Goal: Transaction & Acquisition: Purchase product/service

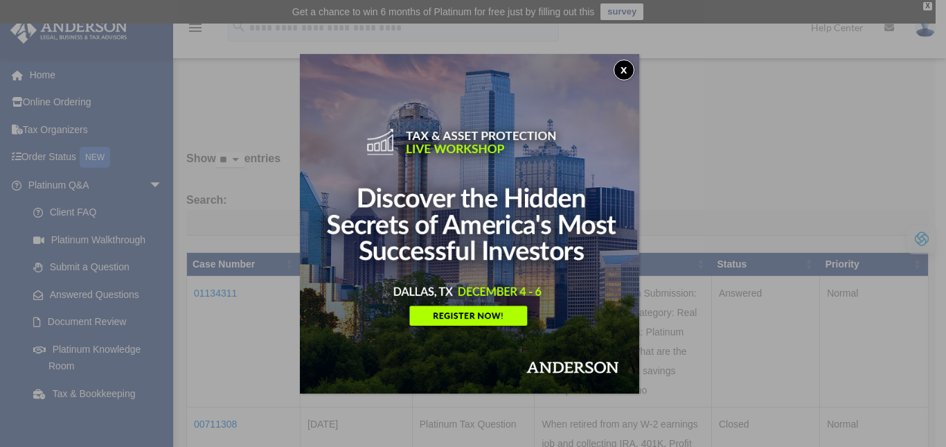
click at [631, 64] on button "x" at bounding box center [624, 70] width 21 height 21
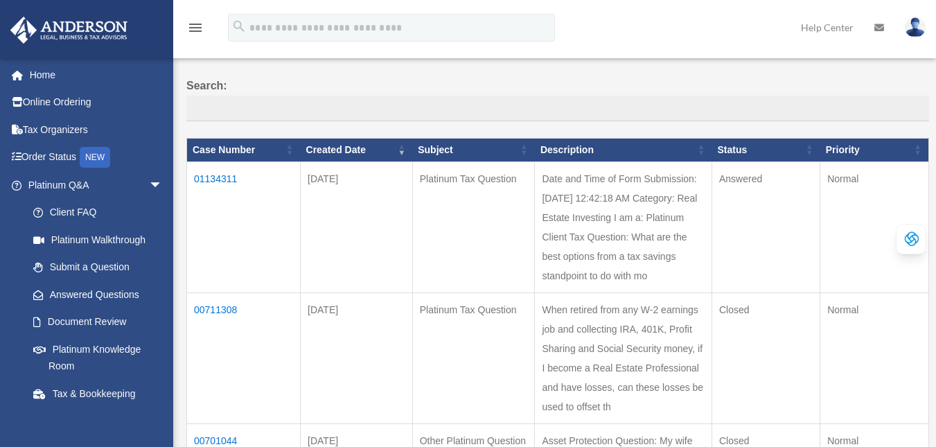
scroll to position [139, 0]
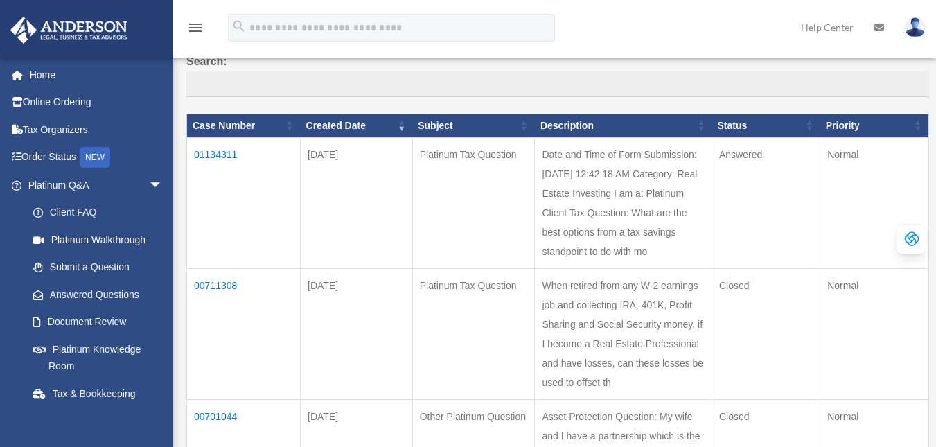
click at [215, 153] on td "01134311" at bounding box center [244, 202] width 114 height 131
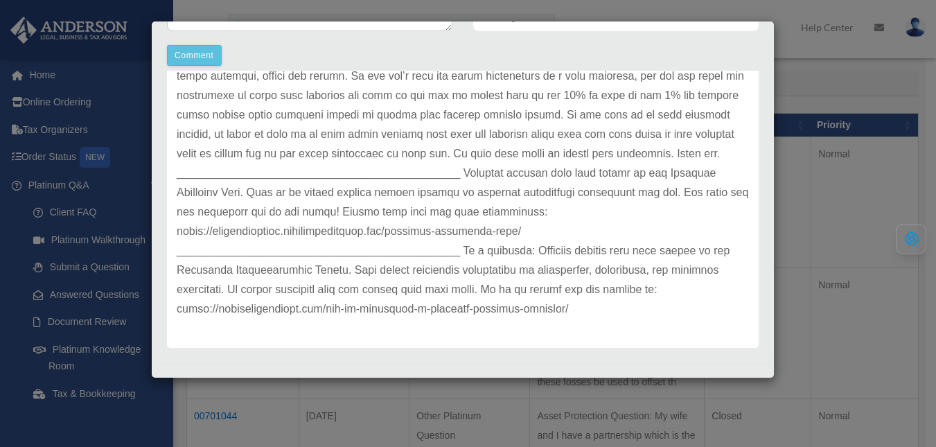
scroll to position [410, 0]
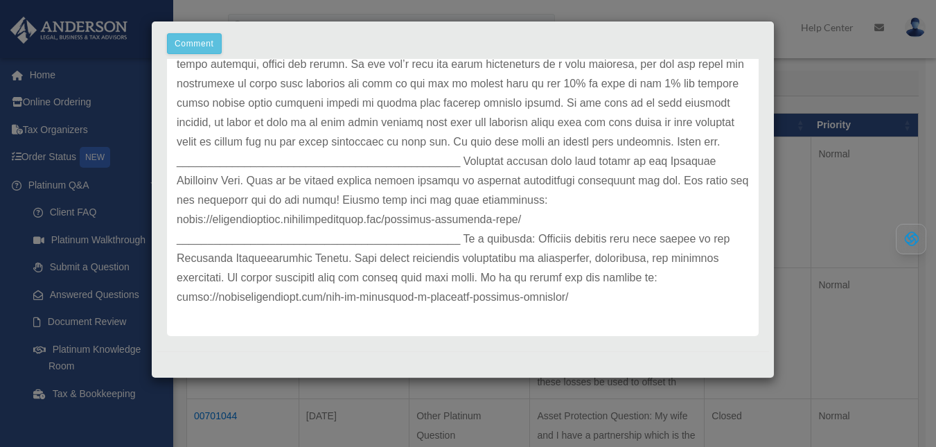
click at [871, 233] on div "Case Detail × Platinum Tax Question Case Number 01134311 Created Date [DATE] St…" at bounding box center [468, 223] width 936 height 447
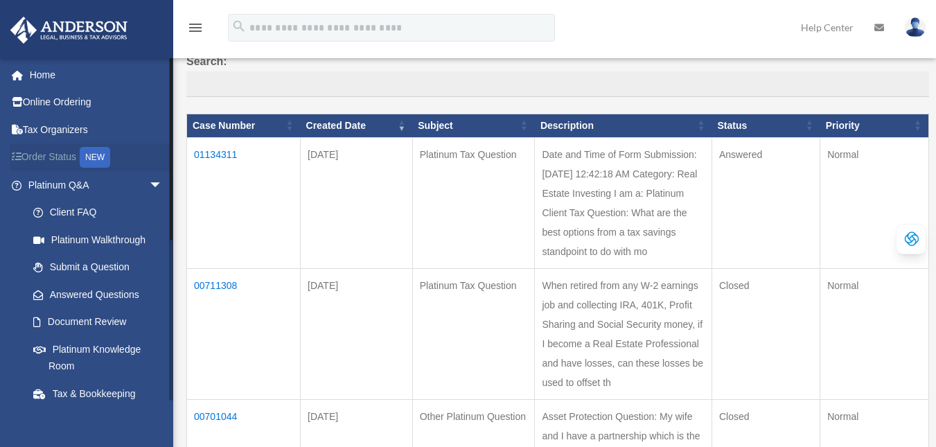
click at [57, 156] on link "Order Status NEW" at bounding box center [97, 157] width 174 height 28
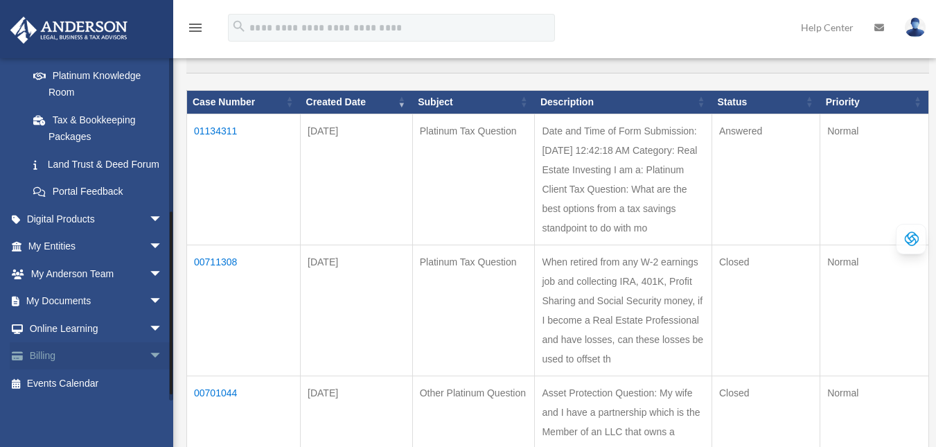
scroll to position [290, 0]
click at [51, 356] on link "Billing arrow_drop_down" at bounding box center [97, 356] width 174 height 28
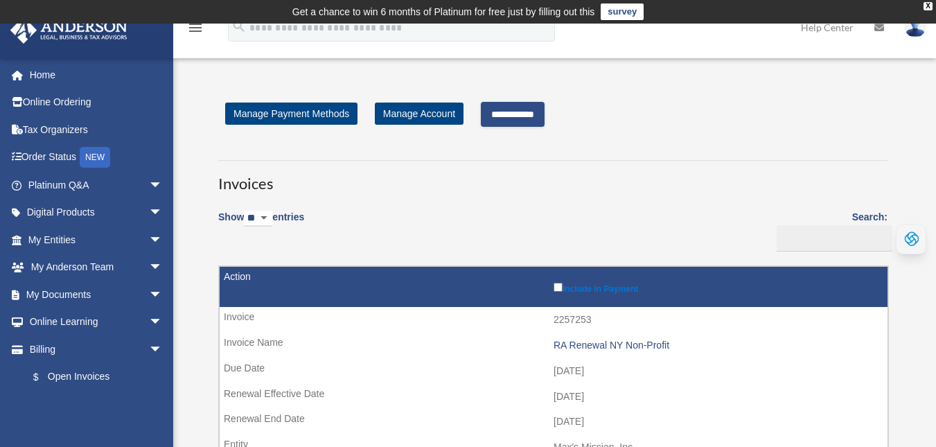
click at [532, 116] on input "**********" at bounding box center [513, 114] width 64 height 25
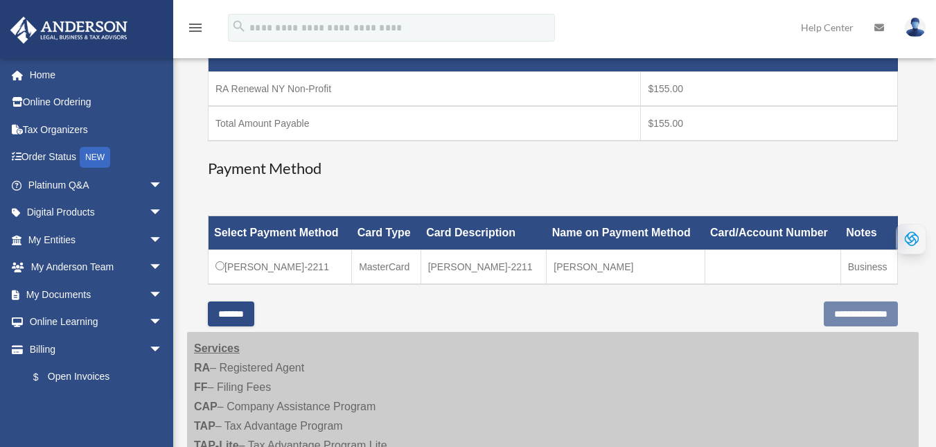
scroll to position [277, 0]
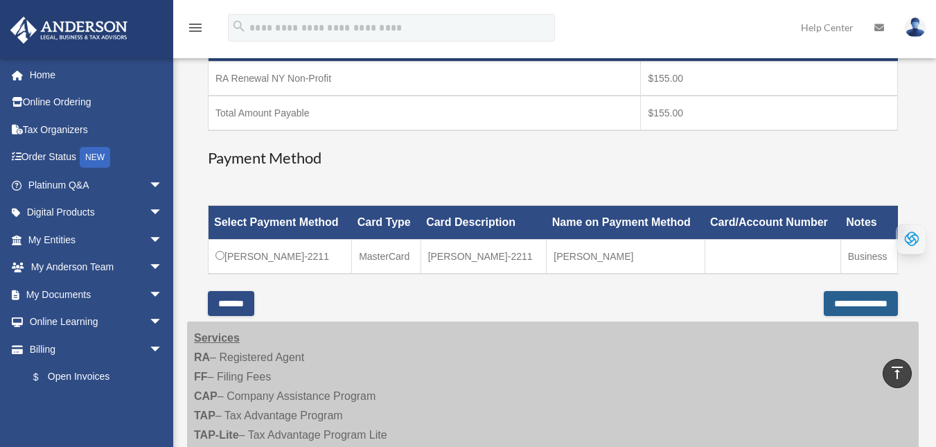
click at [852, 299] on input "**********" at bounding box center [861, 303] width 74 height 25
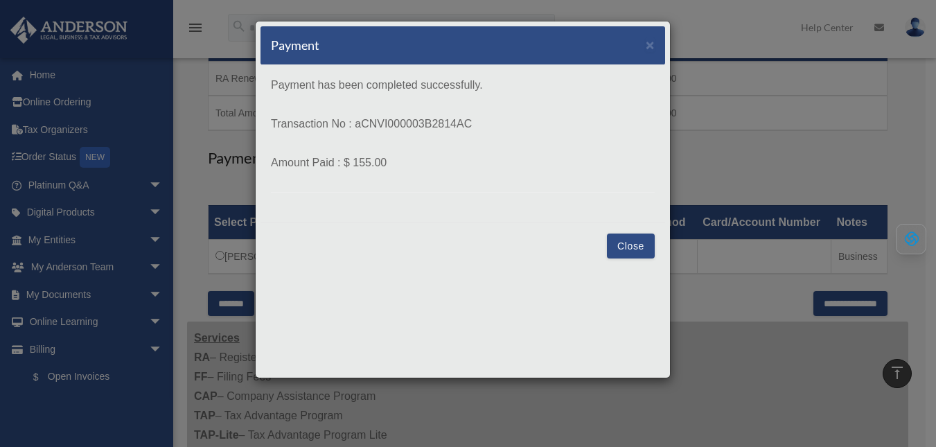
click at [628, 247] on button "Close" at bounding box center [631, 245] width 48 height 25
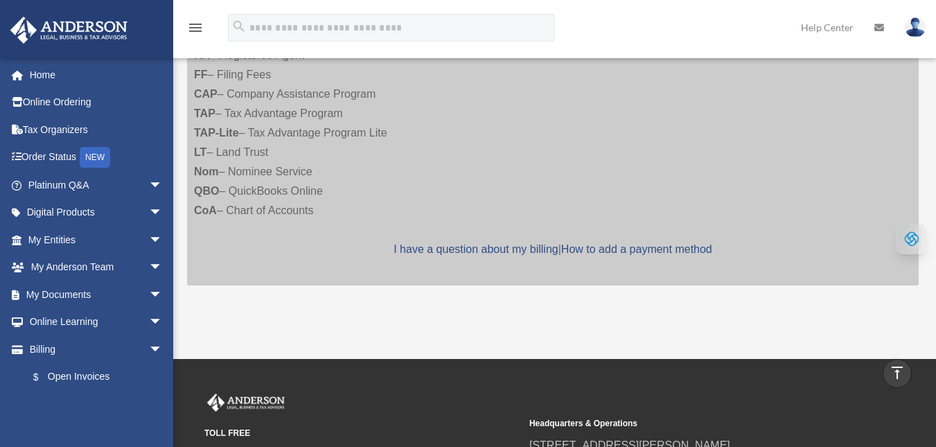
scroll to position [320, 0]
